Goal: Task Accomplishment & Management: Use online tool/utility

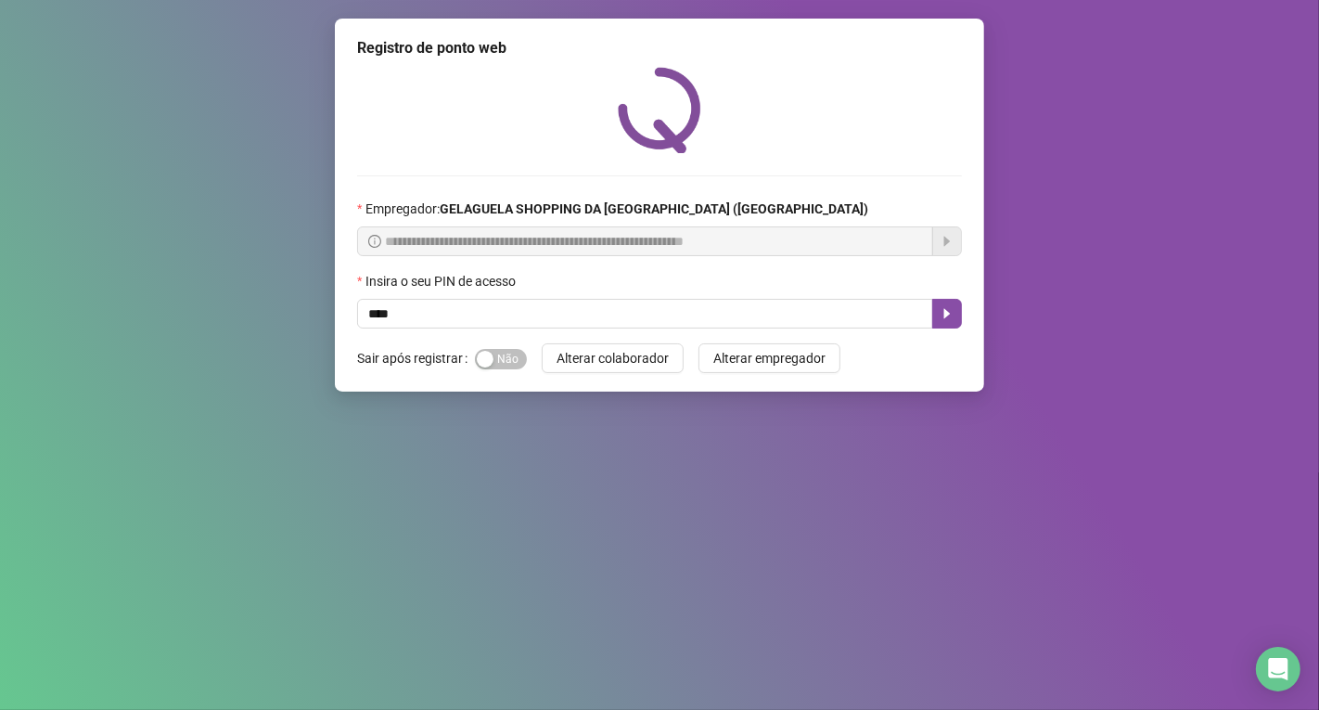
type input "*****"
click at [952, 313] on icon "caret-right" at bounding box center [947, 313] width 15 height 15
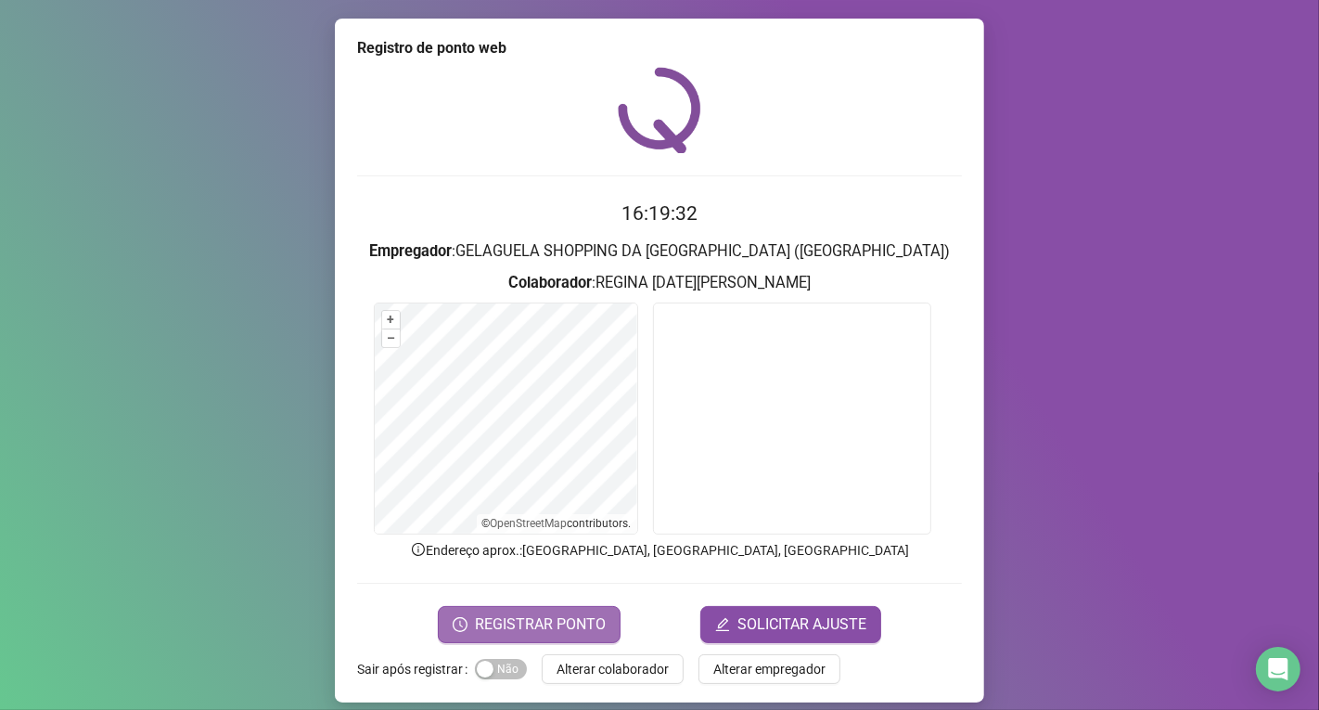
click at [583, 623] on span "REGISTRAR PONTO" at bounding box center [540, 624] width 131 height 22
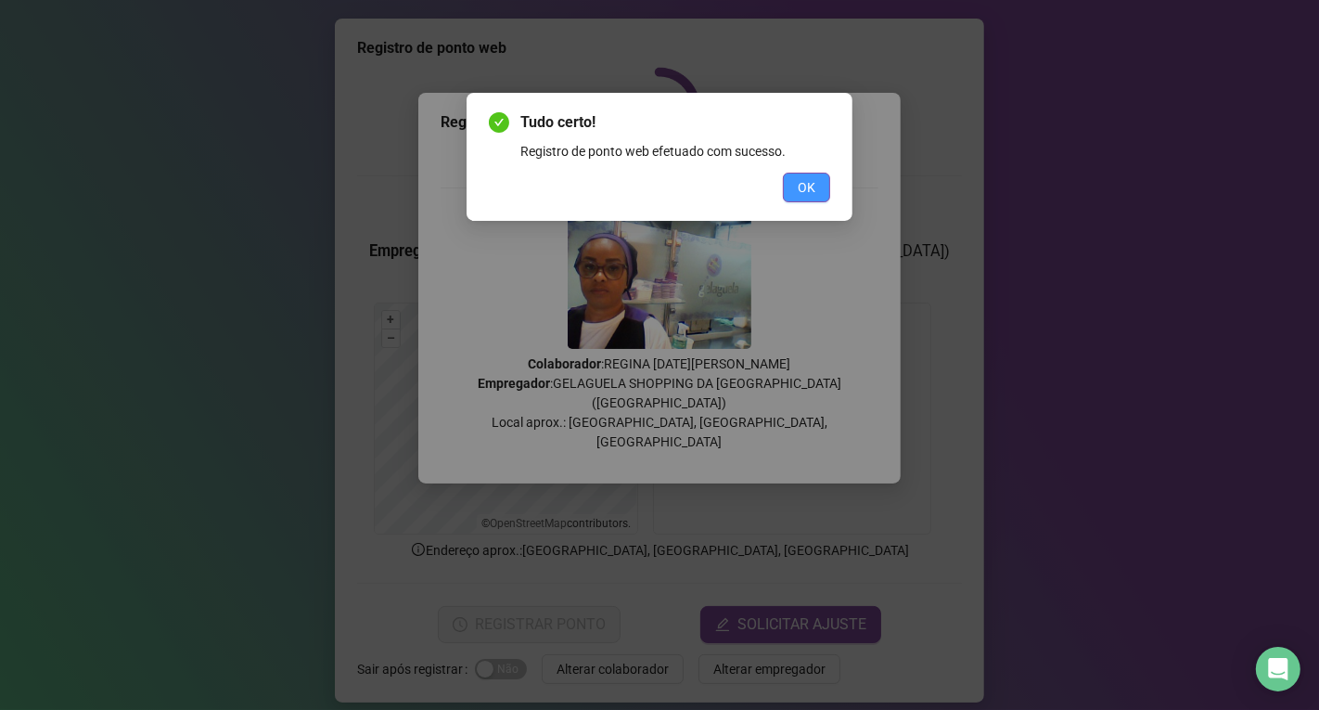
click at [803, 186] on span "OK" at bounding box center [807, 187] width 18 height 20
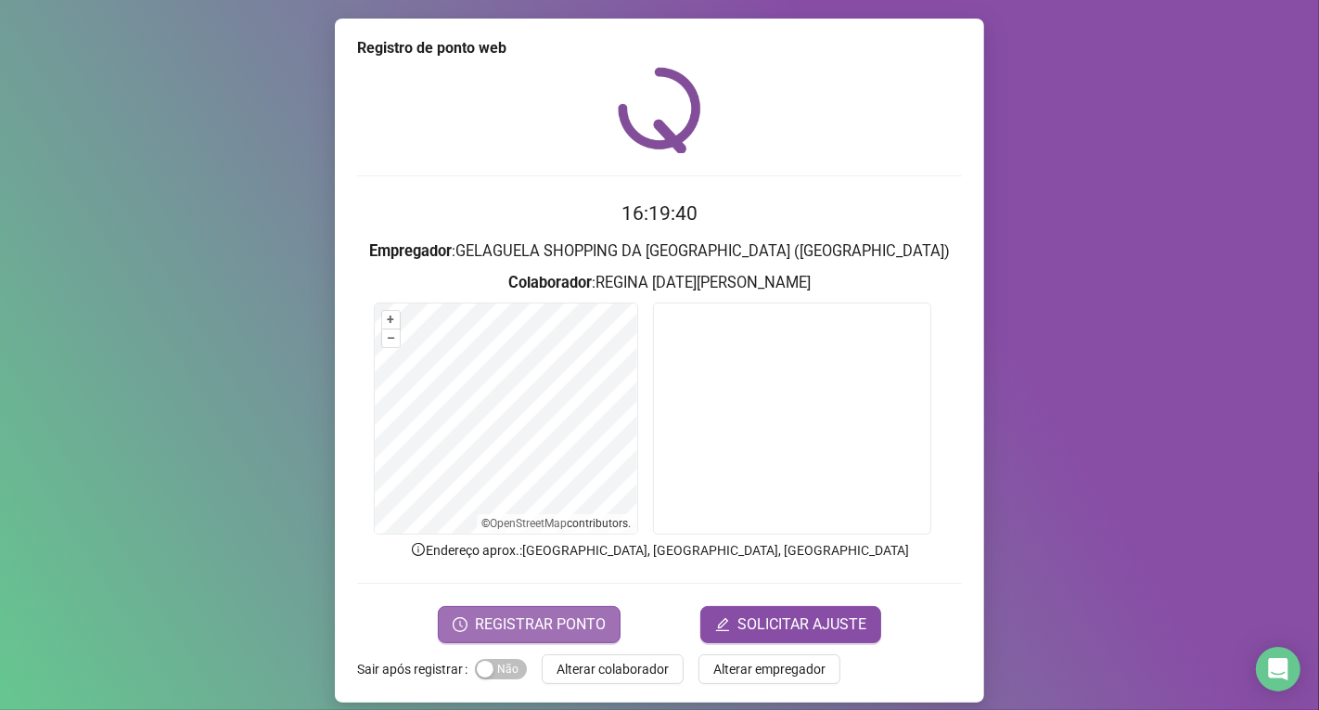
click at [569, 614] on span "REGISTRAR PONTO" at bounding box center [540, 624] width 131 height 22
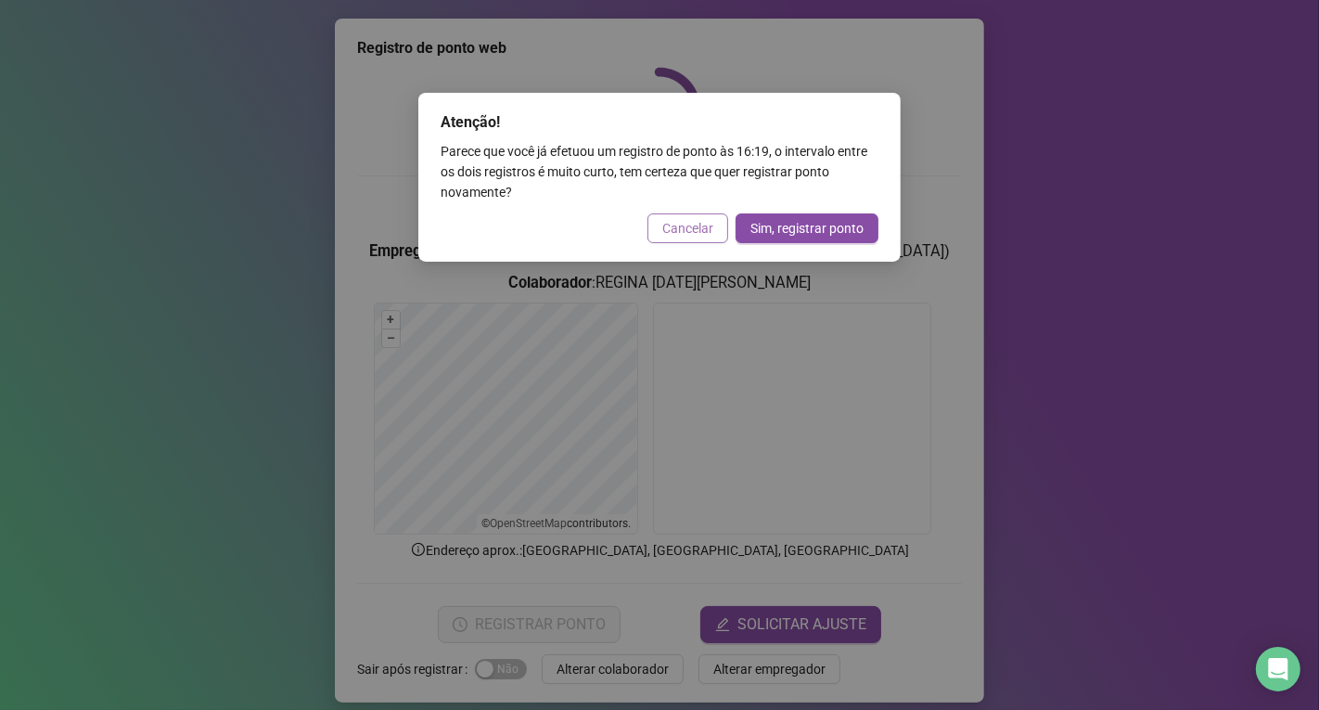
click at [681, 226] on span "Cancelar" at bounding box center [687, 228] width 51 height 20
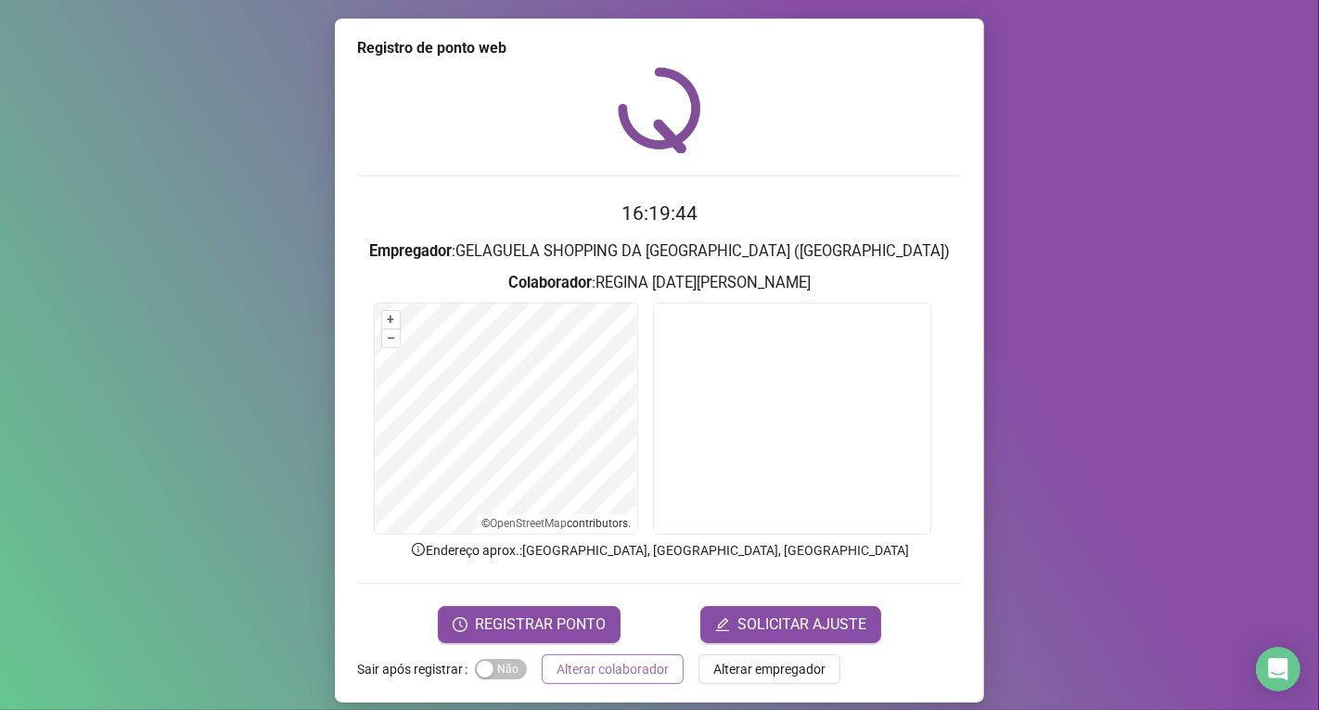
click at [629, 668] on span "Alterar colaborador" at bounding box center [613, 669] width 112 height 20
click at [629, 668] on div "Registro de ponto web 16:19:44 Empregador : GELAGUELA SHOPPING DA [GEOGRAPHIC_D…" at bounding box center [659, 355] width 1319 height 710
